Goal: Information Seeking & Learning: Learn about a topic

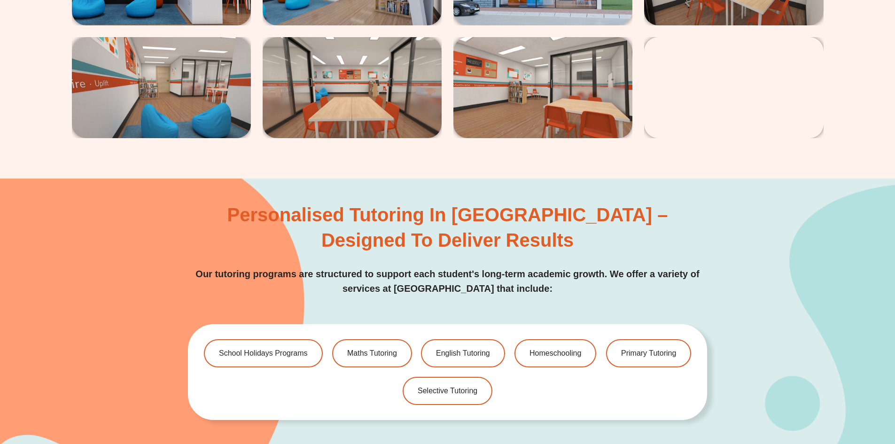
scroll to position [2631, 0]
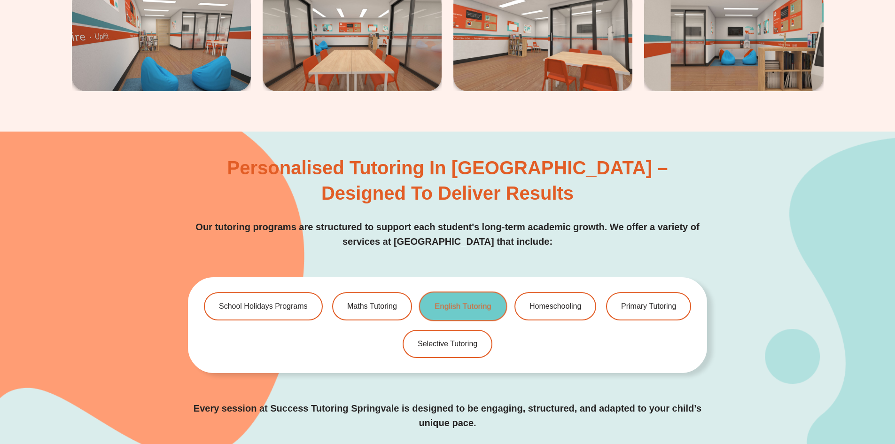
click at [438, 302] on span "English Tutoring" at bounding box center [463, 306] width 56 height 8
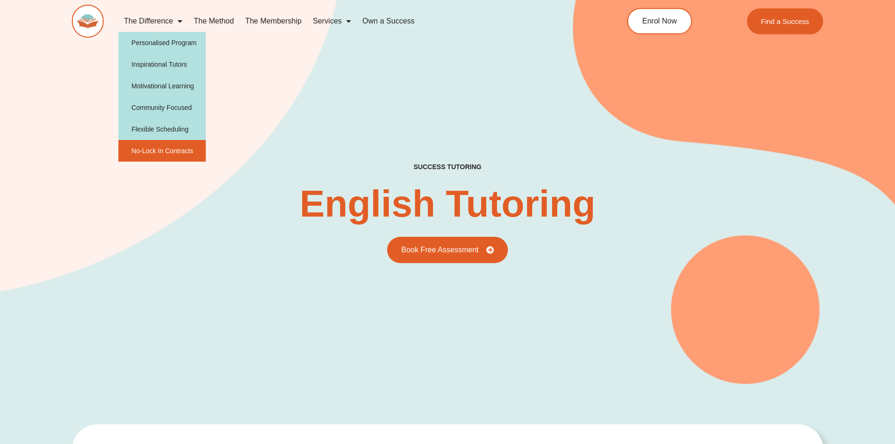
click at [157, 147] on link "No-Lock In Contracts" at bounding box center [162, 151] width 88 height 22
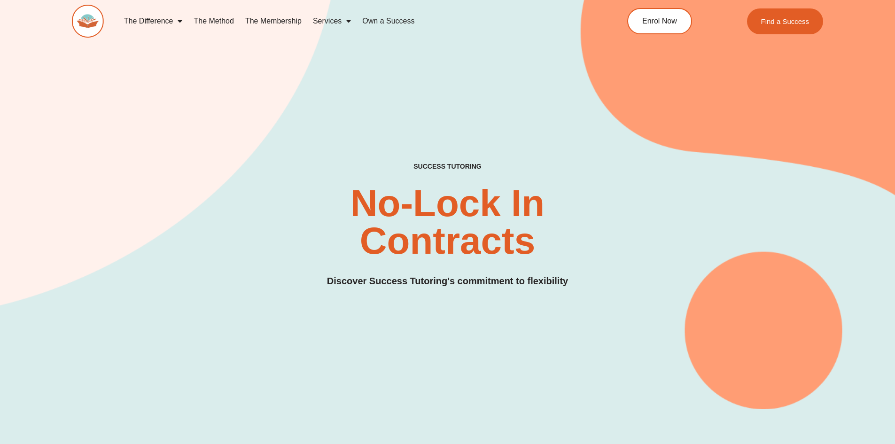
drag, startPoint x: 707, startPoint y: 412, endPoint x: 637, endPoint y: 358, distance: 88.6
click at [637, 358] on div "SUCCESS TUTORING​ No-Lock In Contracts Discover Success Tutoring's commitment t…" at bounding box center [448, 189] width 752 height 440
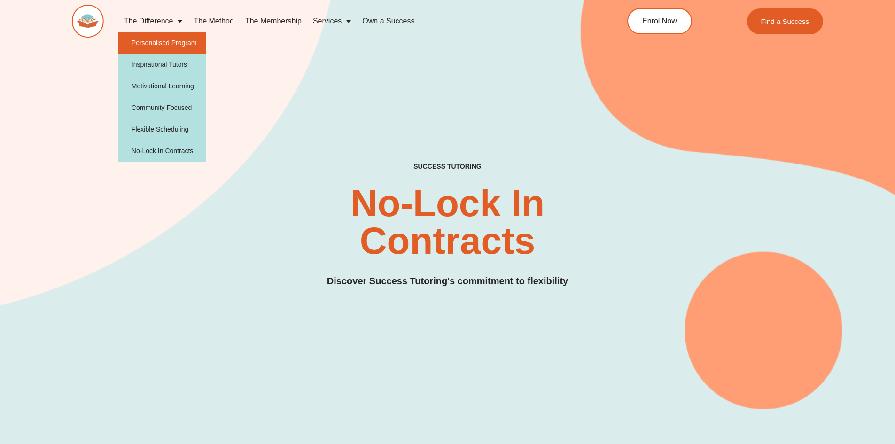
click at [177, 43] on link "Personalised Program" at bounding box center [162, 43] width 88 height 22
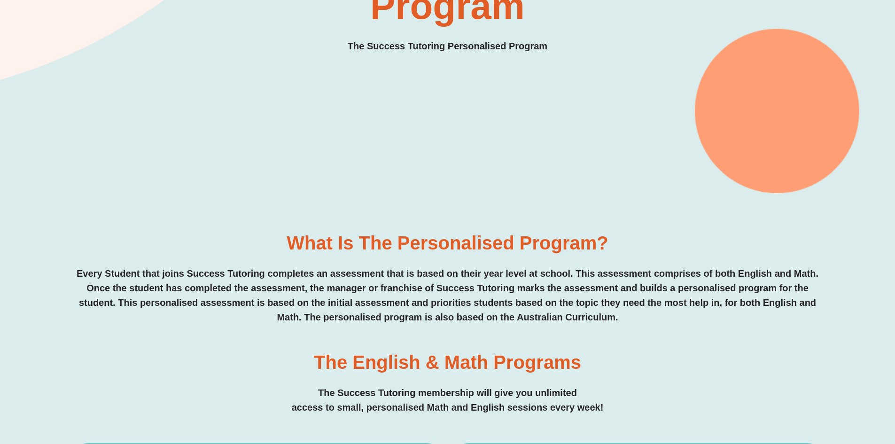
scroll to position [282, 0]
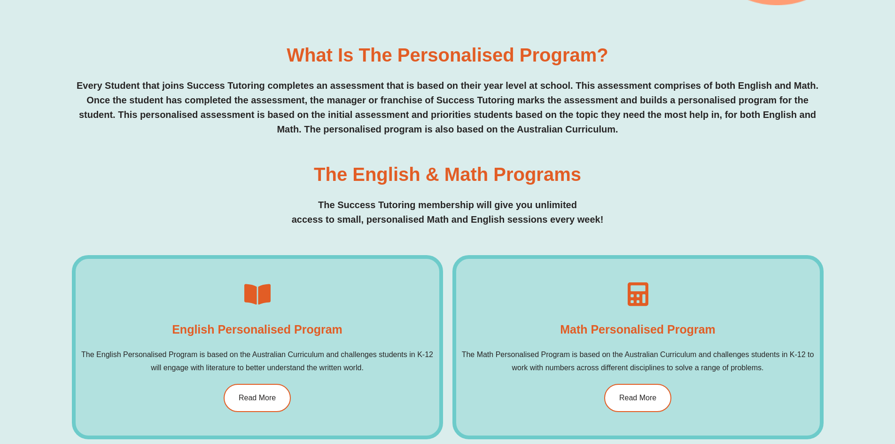
scroll to position [470, 0]
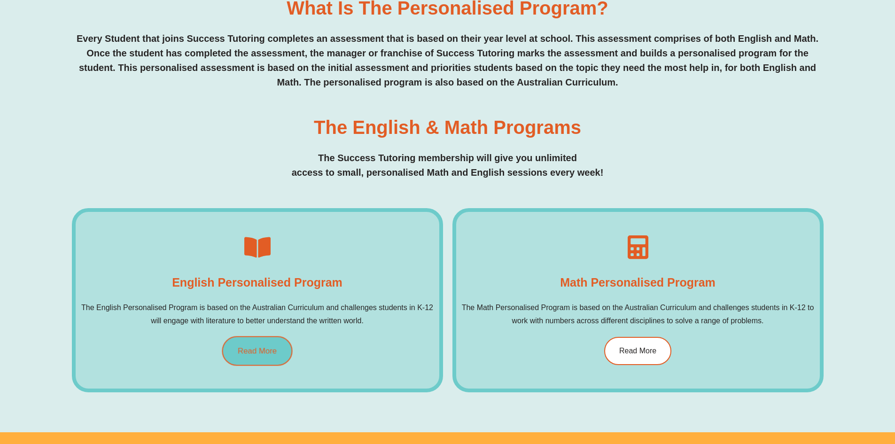
click at [271, 356] on link "Read More" at bounding box center [257, 351] width 70 height 30
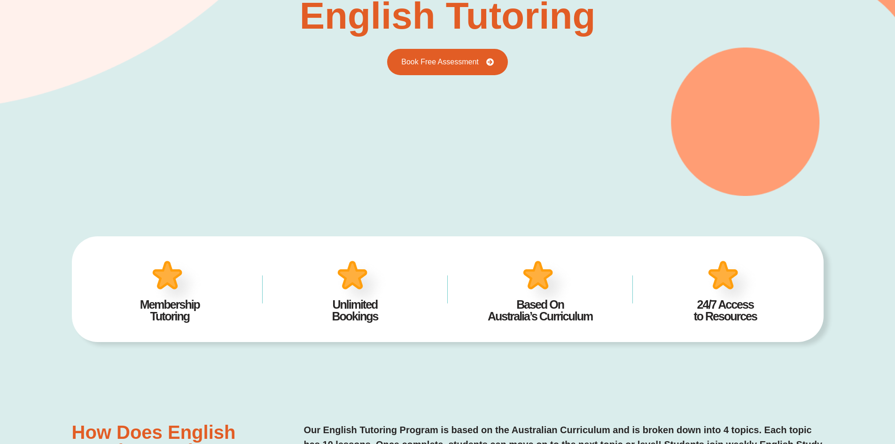
scroll to position [47, 0]
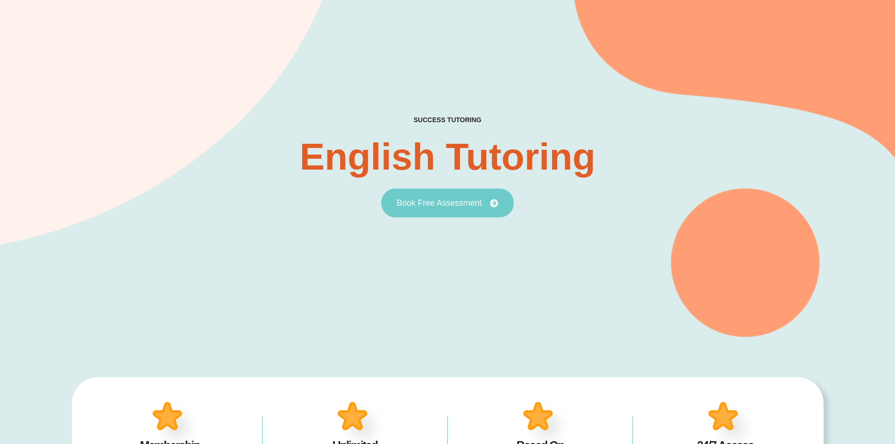
click at [476, 206] on span "Book Free Assessment" at bounding box center [439, 203] width 85 height 8
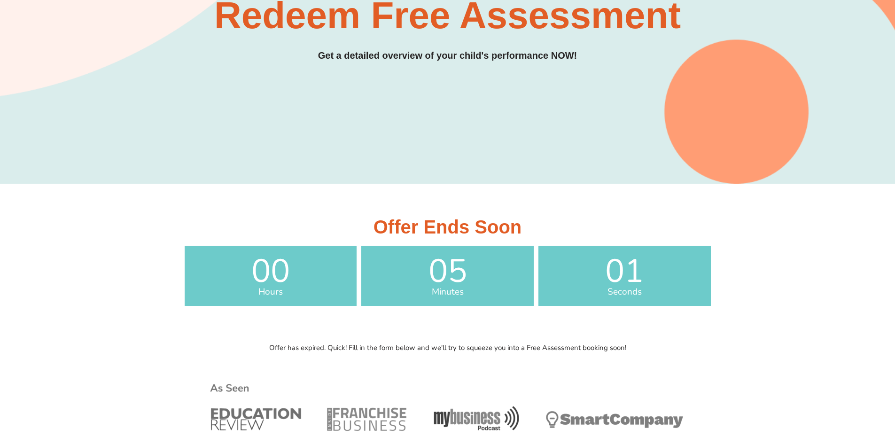
scroll to position [282, 0]
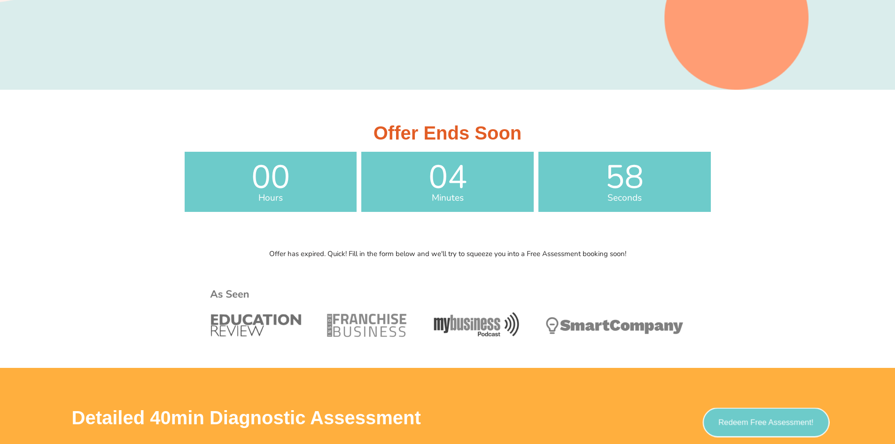
click at [735, 421] on span "Redeem Free Assessment!" at bounding box center [765, 422] width 95 height 8
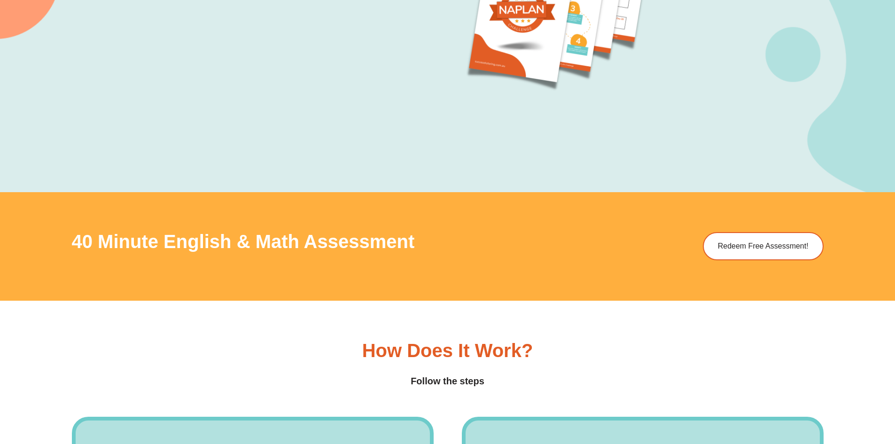
scroll to position [1315, 0]
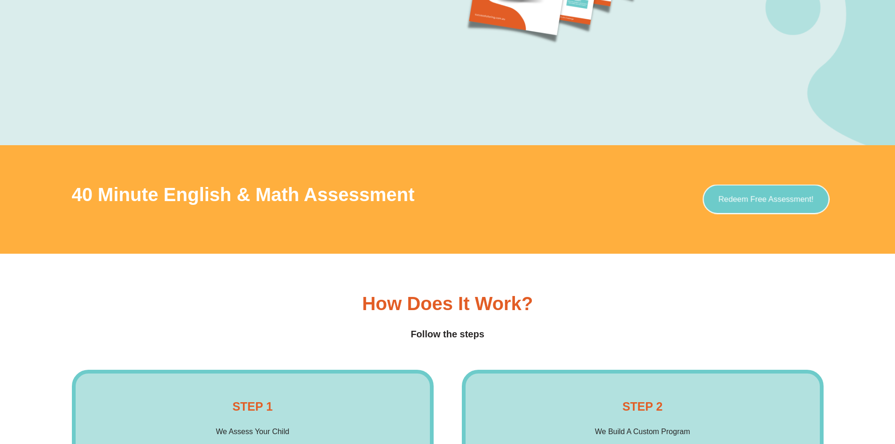
click at [760, 201] on span "Redeem Free Assessment!" at bounding box center [765, 199] width 95 height 8
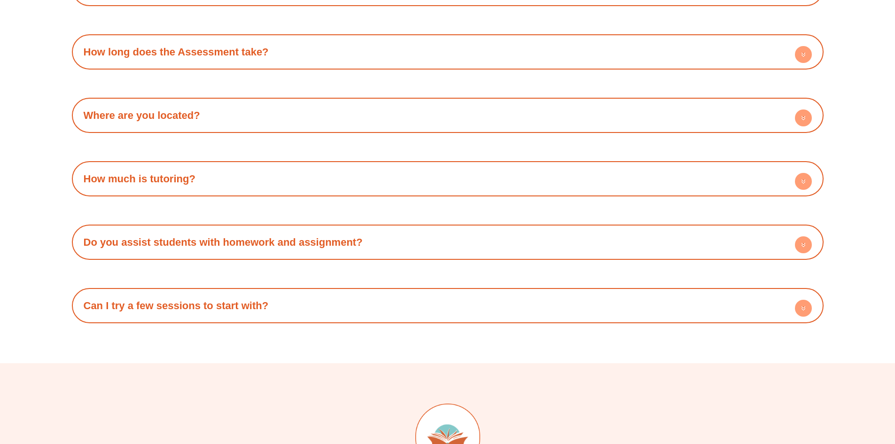
scroll to position [3054, 0]
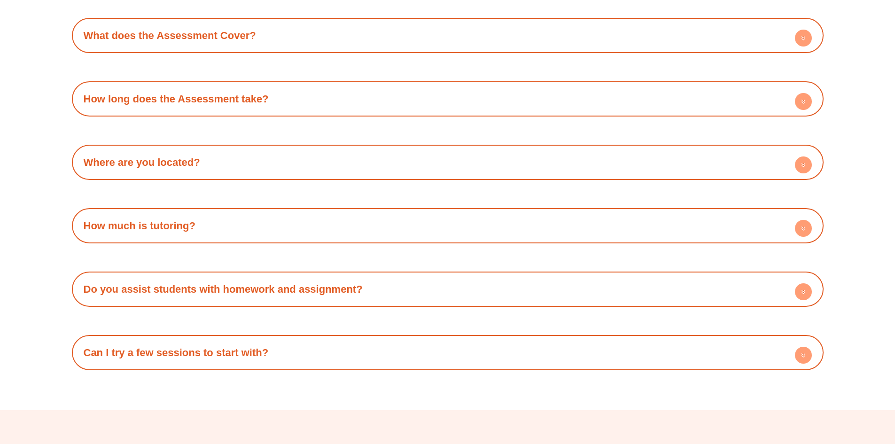
click at [133, 227] on link "How much is tutoring?" at bounding box center [140, 226] width 112 height 12
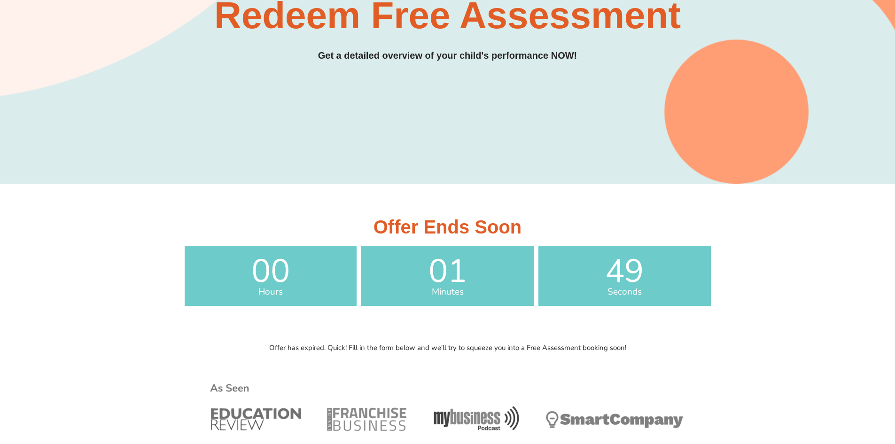
scroll to position [0, 0]
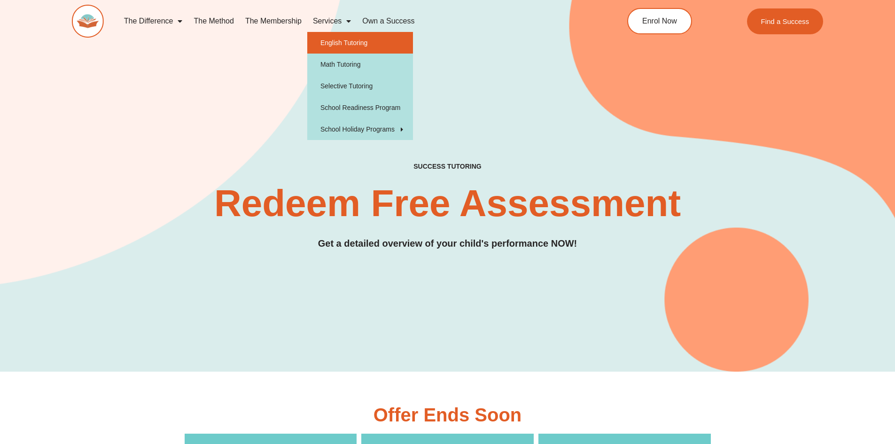
click at [350, 43] on link "English Tutoring" at bounding box center [360, 43] width 106 height 22
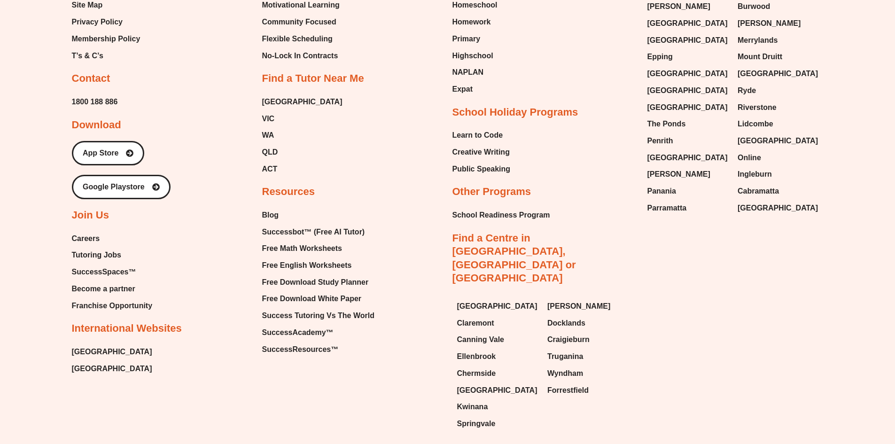
scroll to position [3810, 0]
